Goal: Navigation & Orientation: Find specific page/section

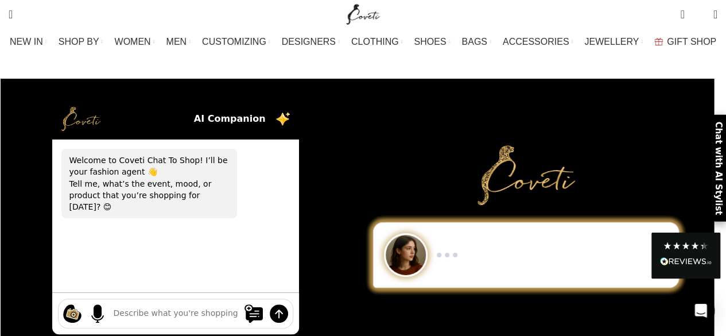
click at [390, 118] on div "Show me a black-and-white dress for an evening gala. I need minimalist men’s sn…" at bounding box center [526, 217] width 351 height 276
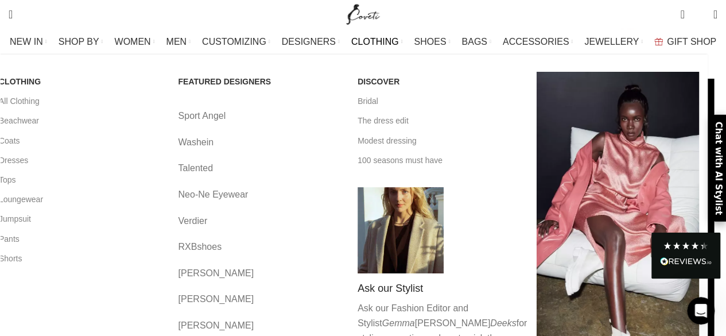
click at [213, 165] on link "Talented" at bounding box center [259, 168] width 162 height 15
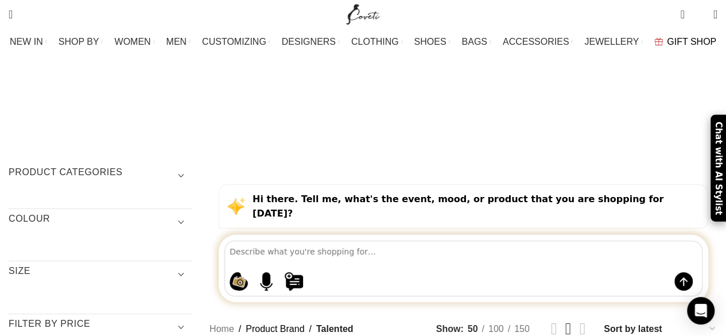
click at [667, 40] on span "GIFT SHOP" at bounding box center [691, 41] width 49 height 11
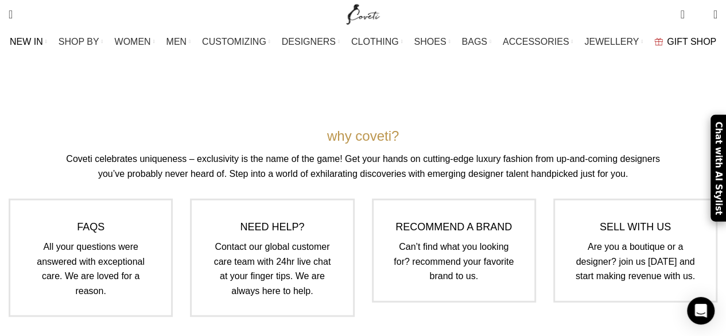
scroll to position [1349, 0]
